Goal: Task Accomplishment & Management: Use online tool/utility

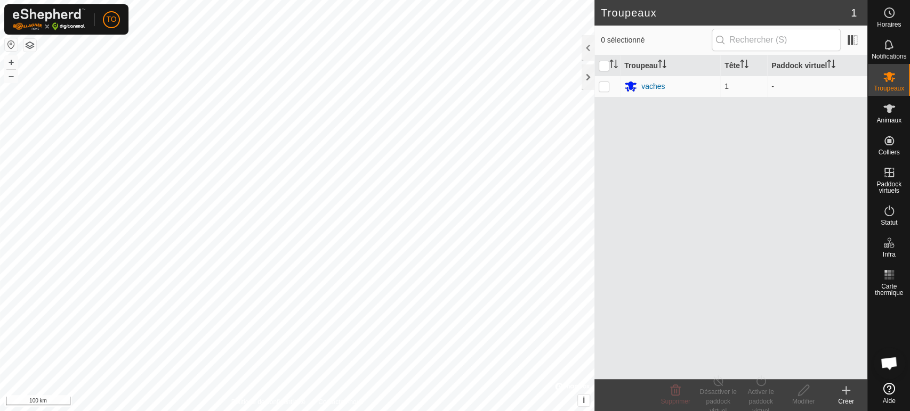
scroll to position [233, 0]
click at [388, 411] on html "TO Horaires Notifications Troupeaux Animaux Colliers Paddock virtuels Statut In…" at bounding box center [455, 205] width 910 height 411
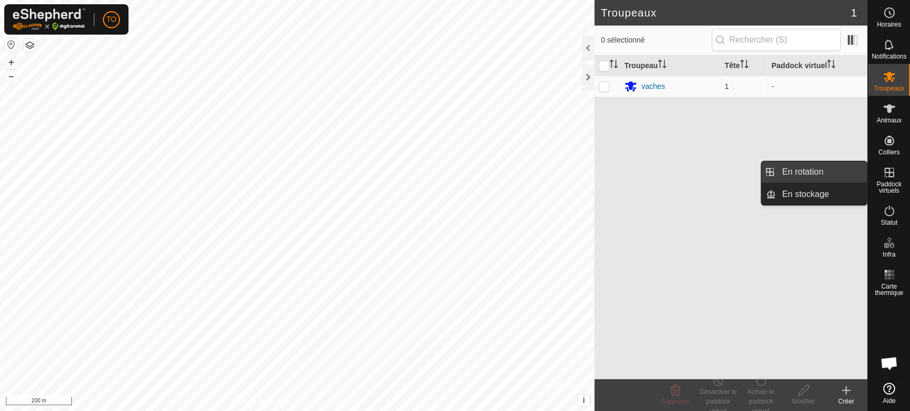
click at [802, 173] on link "En rotation" at bounding box center [821, 172] width 91 height 21
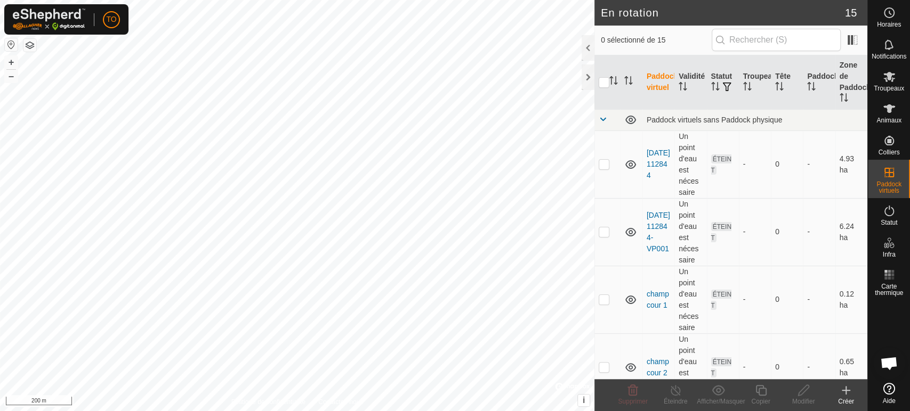
click at [853, 391] on create-svg-icon at bounding box center [846, 390] width 43 height 13
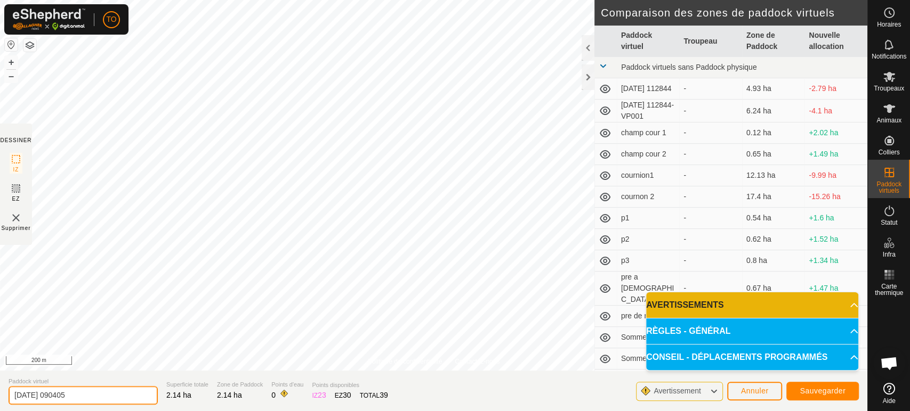
click at [120, 395] on input "[DATE] 090405" at bounding box center [83, 395] width 149 height 19
type input "2"
type input "test"
click at [828, 395] on span "Sauvegarder" at bounding box center [823, 391] width 46 height 9
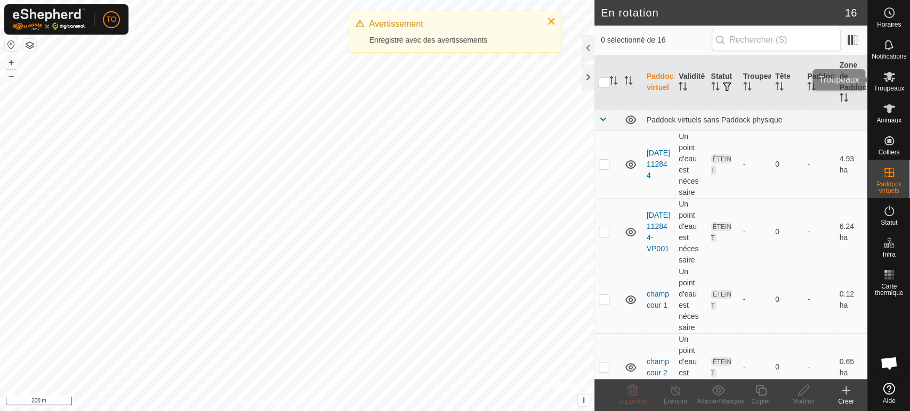
click at [887, 81] on icon at bounding box center [889, 76] width 13 height 13
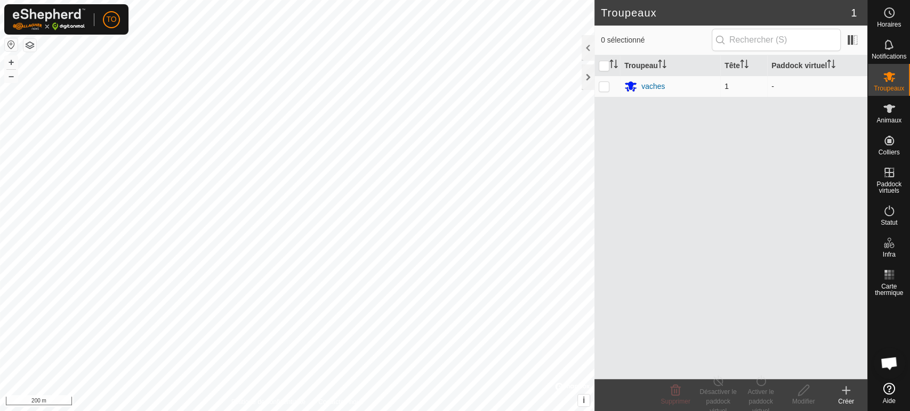
click at [606, 84] on p-checkbox at bounding box center [604, 86] width 11 height 9
checkbox input "true"
click at [768, 389] on div "Activer le paddock virtuel" at bounding box center [760, 402] width 43 height 29
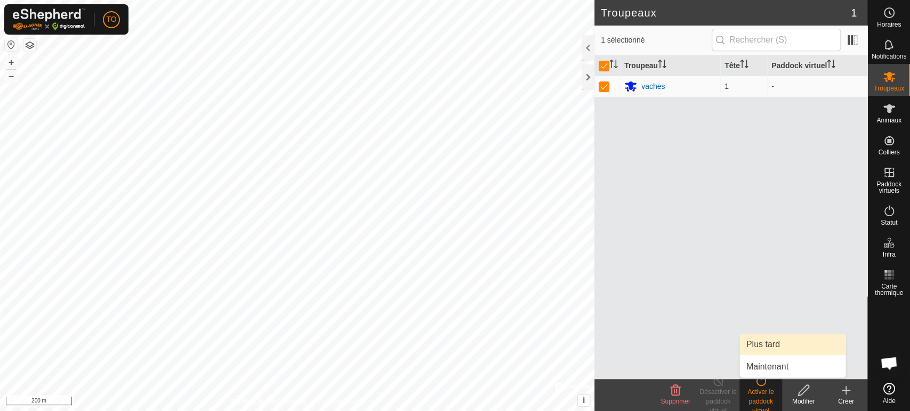
click at [773, 347] on span "Plus tard" at bounding box center [763, 344] width 34 height 13
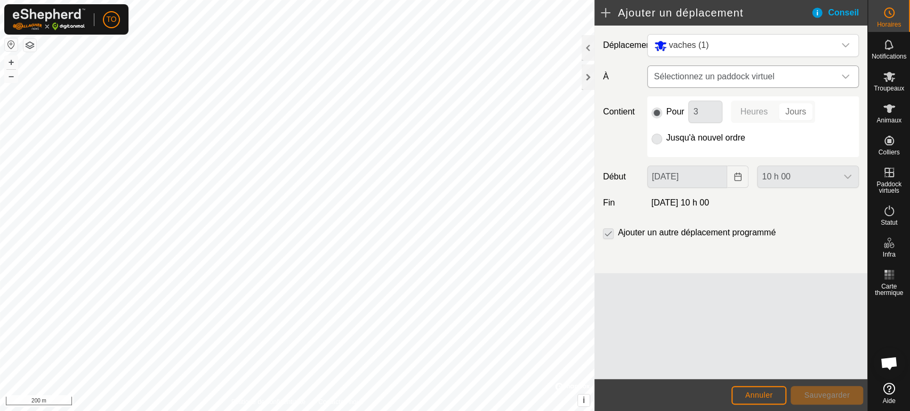
click at [714, 78] on span "Sélectionnez un paddock virtuel" at bounding box center [742, 76] width 185 height 21
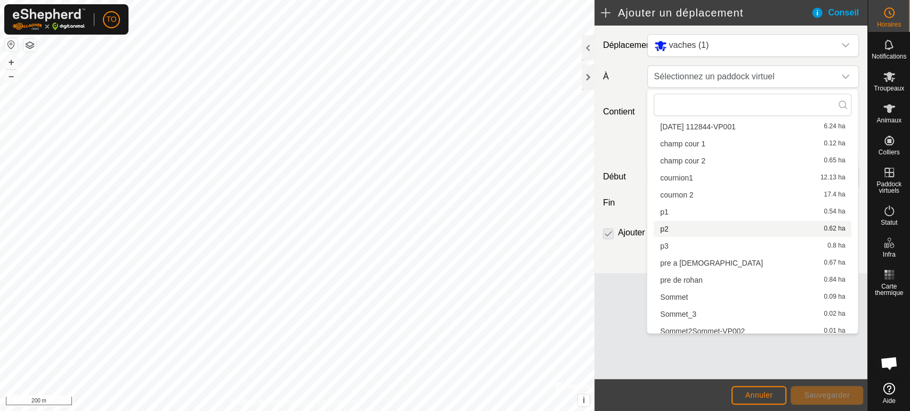
scroll to position [107, 0]
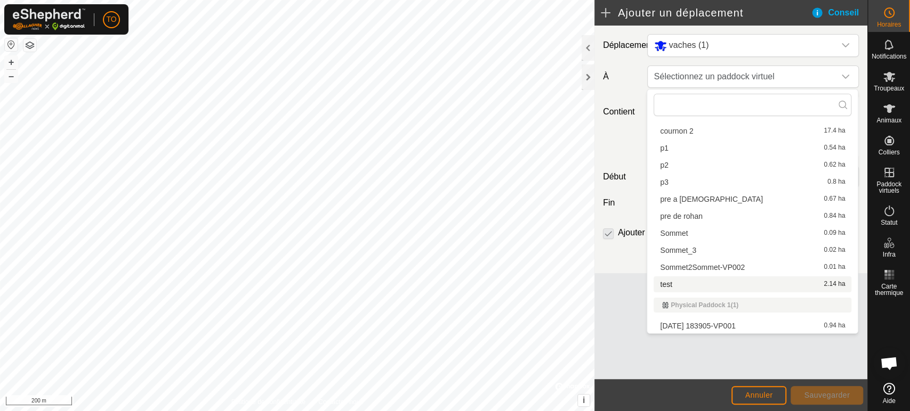
click at [685, 284] on body "TO Horaires Notifications Troupeaux Animaux Colliers Paddock virtuels Statut In…" at bounding box center [455, 205] width 910 height 411
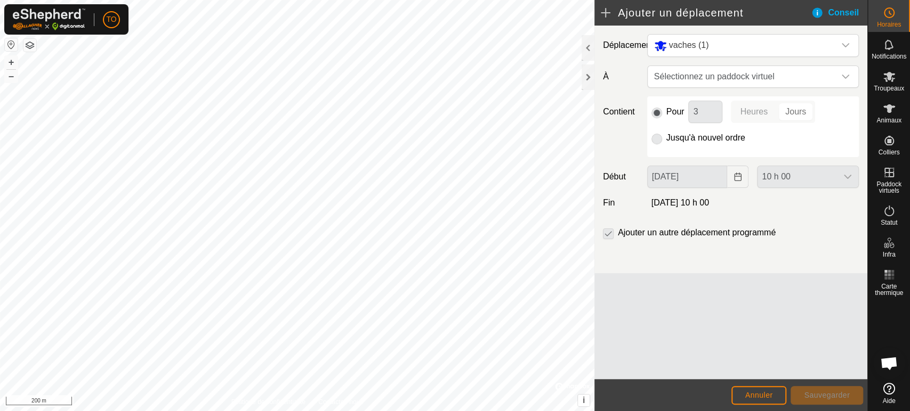
click at [656, 140] on p-radiobutton at bounding box center [656, 138] width 11 height 13
click at [656, 136] on p-radiobutton at bounding box center [656, 138] width 11 height 13
click at [696, 78] on span "Sélectionnez un paddock virtuel" at bounding box center [742, 76] width 185 height 21
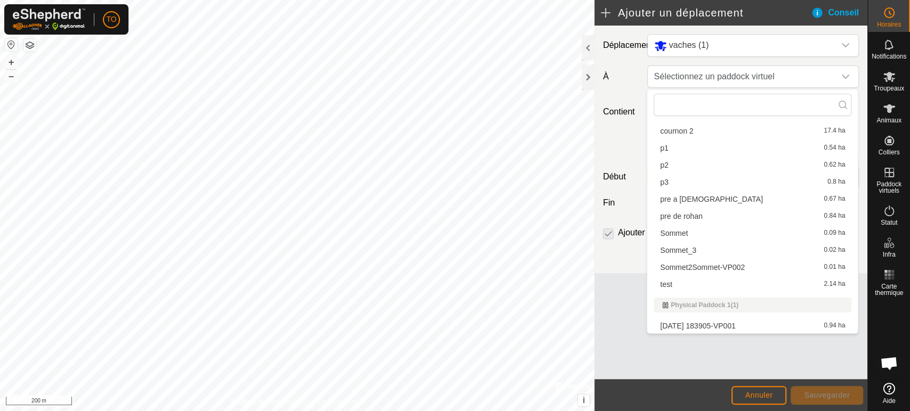
click at [694, 286] on li "test 2.14 ha" at bounding box center [752, 285] width 198 height 16
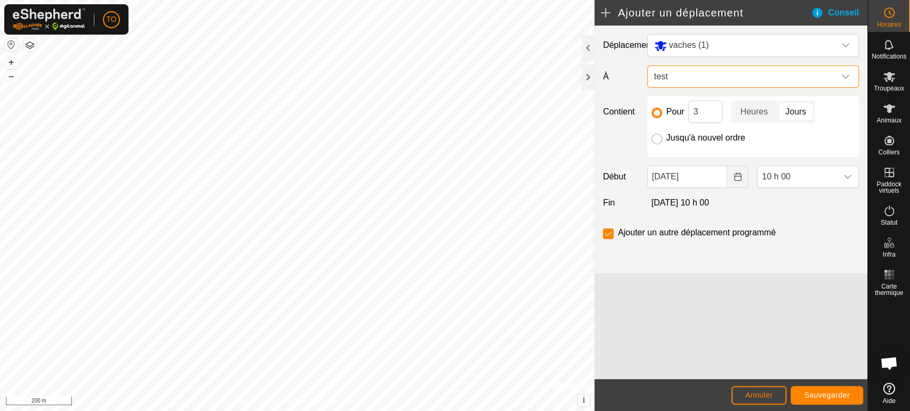
click at [657, 136] on input "Jusqu'à nouvel ordre" at bounding box center [656, 139] width 11 height 11
radio input "true"
checkbox input "false"
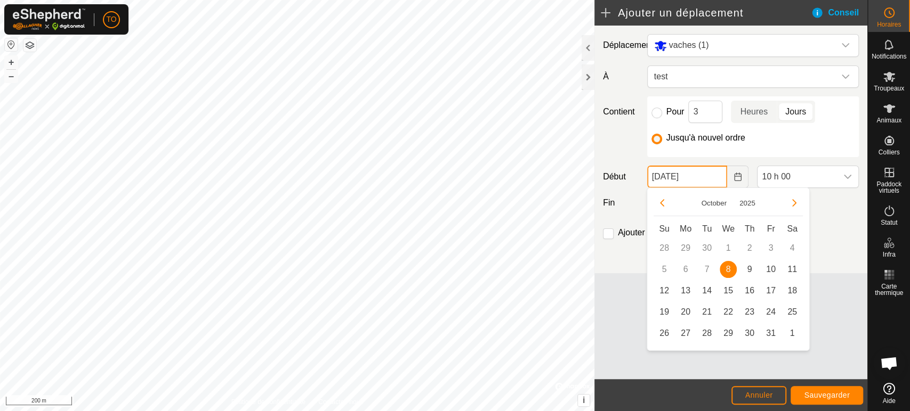
click at [686, 179] on input "[DATE]" at bounding box center [687, 177] width 80 height 22
click at [748, 272] on span "9" at bounding box center [749, 269] width 17 height 17
type input "[DATE]"
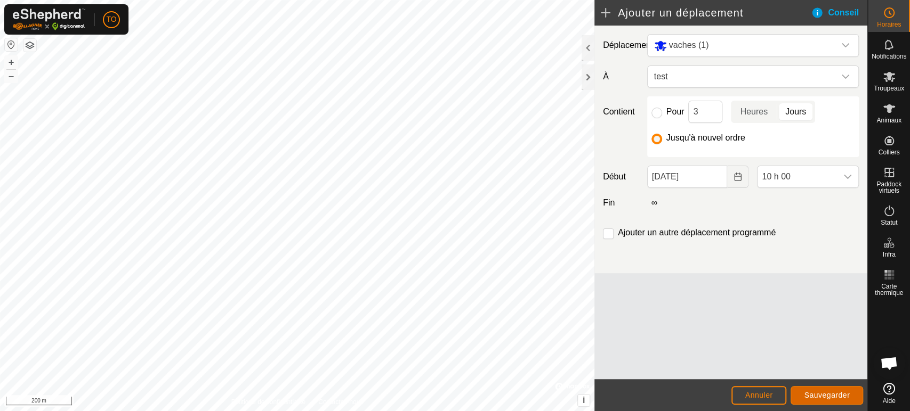
click at [825, 400] on span "Sauvegarder" at bounding box center [827, 395] width 46 height 9
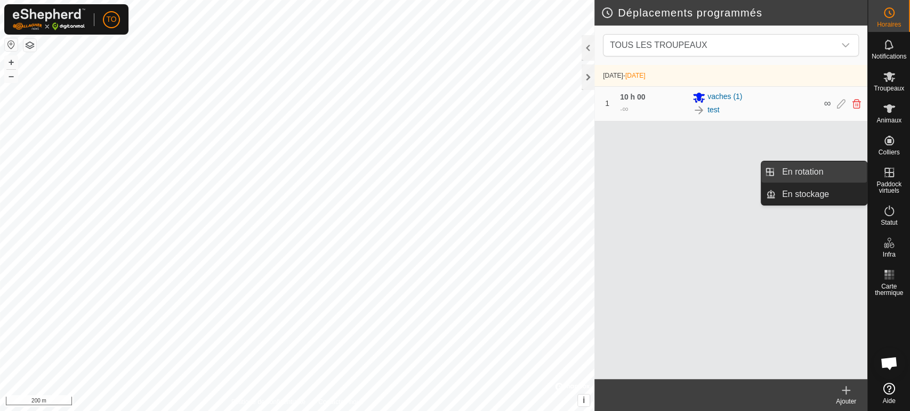
click at [835, 178] on link "En rotation" at bounding box center [821, 172] width 91 height 21
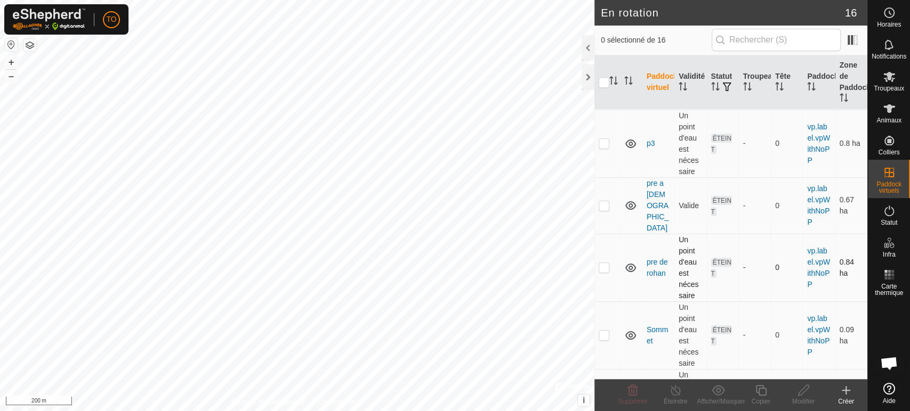
scroll to position [832, 0]
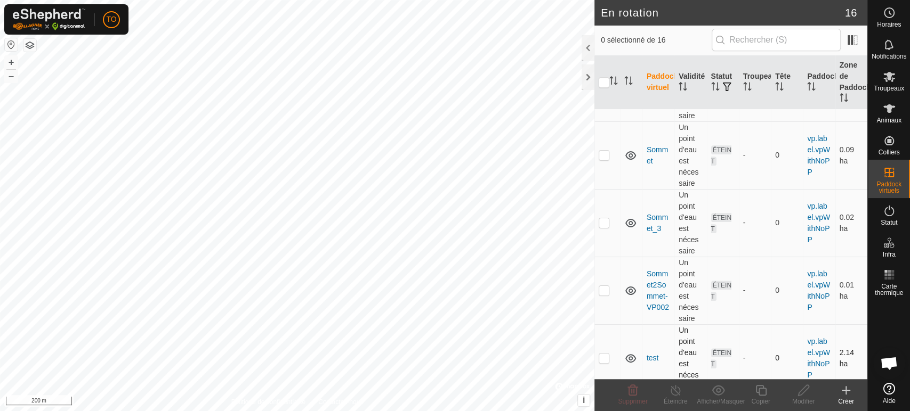
click at [606, 350] on td at bounding box center [607, 359] width 26 height 68
checkbox input "true"
click at [758, 397] on div "Copier" at bounding box center [760, 402] width 43 height 10
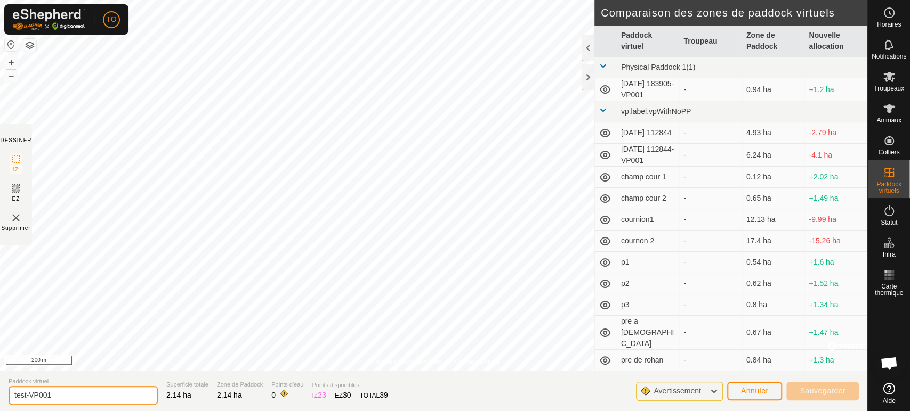
click at [90, 394] on input "test-VP001" at bounding box center [83, 395] width 149 height 19
type input "test-2"
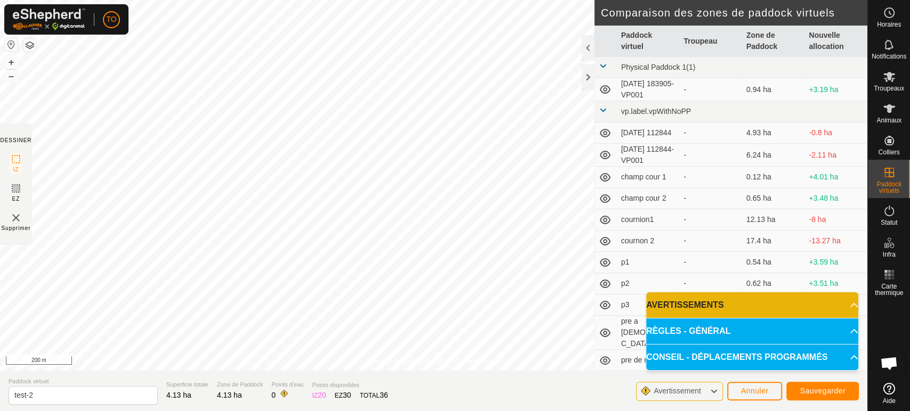
click at [816, 382] on div "Sauvegarder" at bounding box center [822, 391] width 72 height 26
click at [817, 390] on span "Sauvegarder" at bounding box center [823, 391] width 46 height 9
